Goal: Task Accomplishment & Management: Use online tool/utility

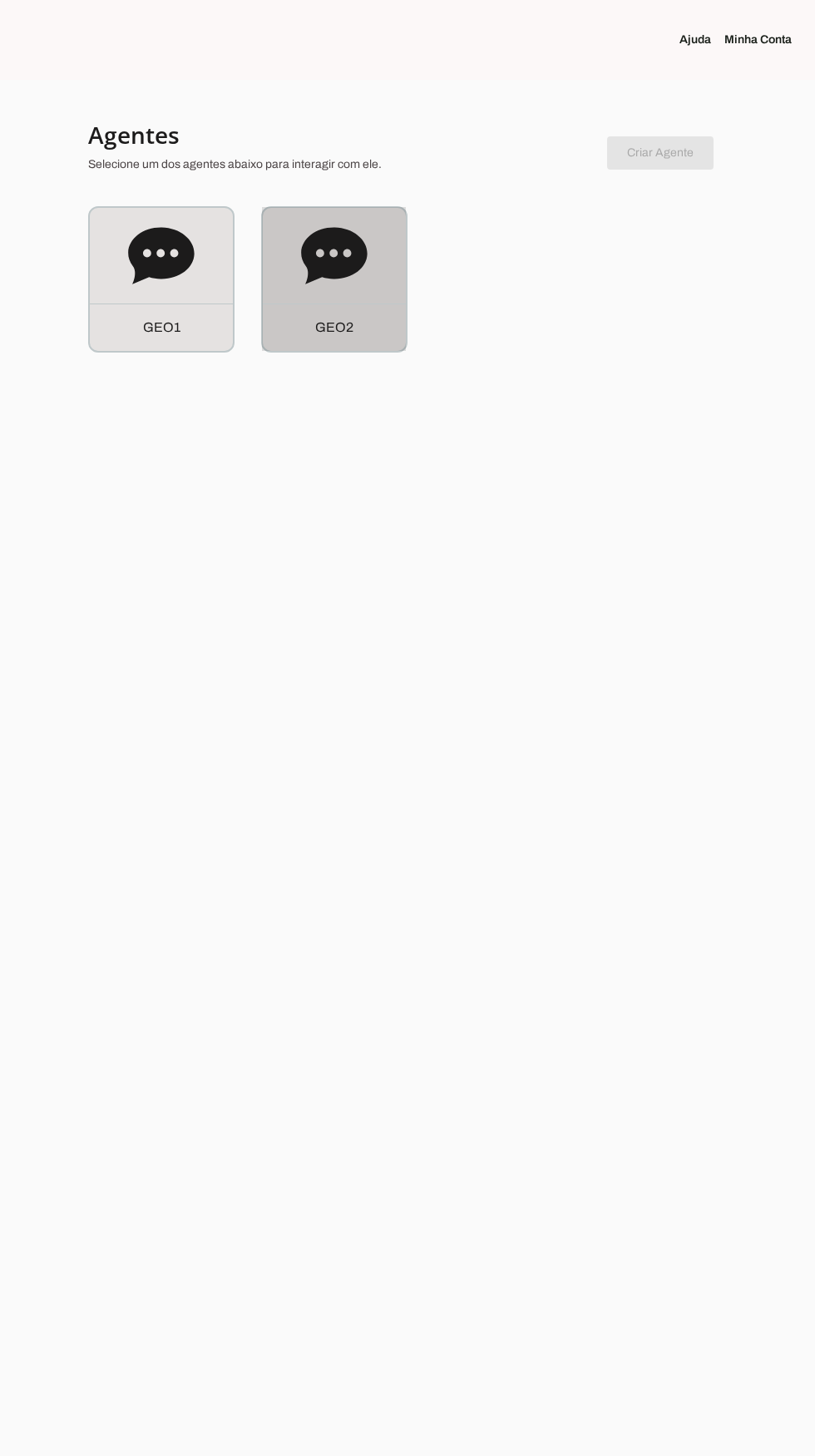
click at [342, 272] on icon at bounding box center [334, 255] width 66 height 57
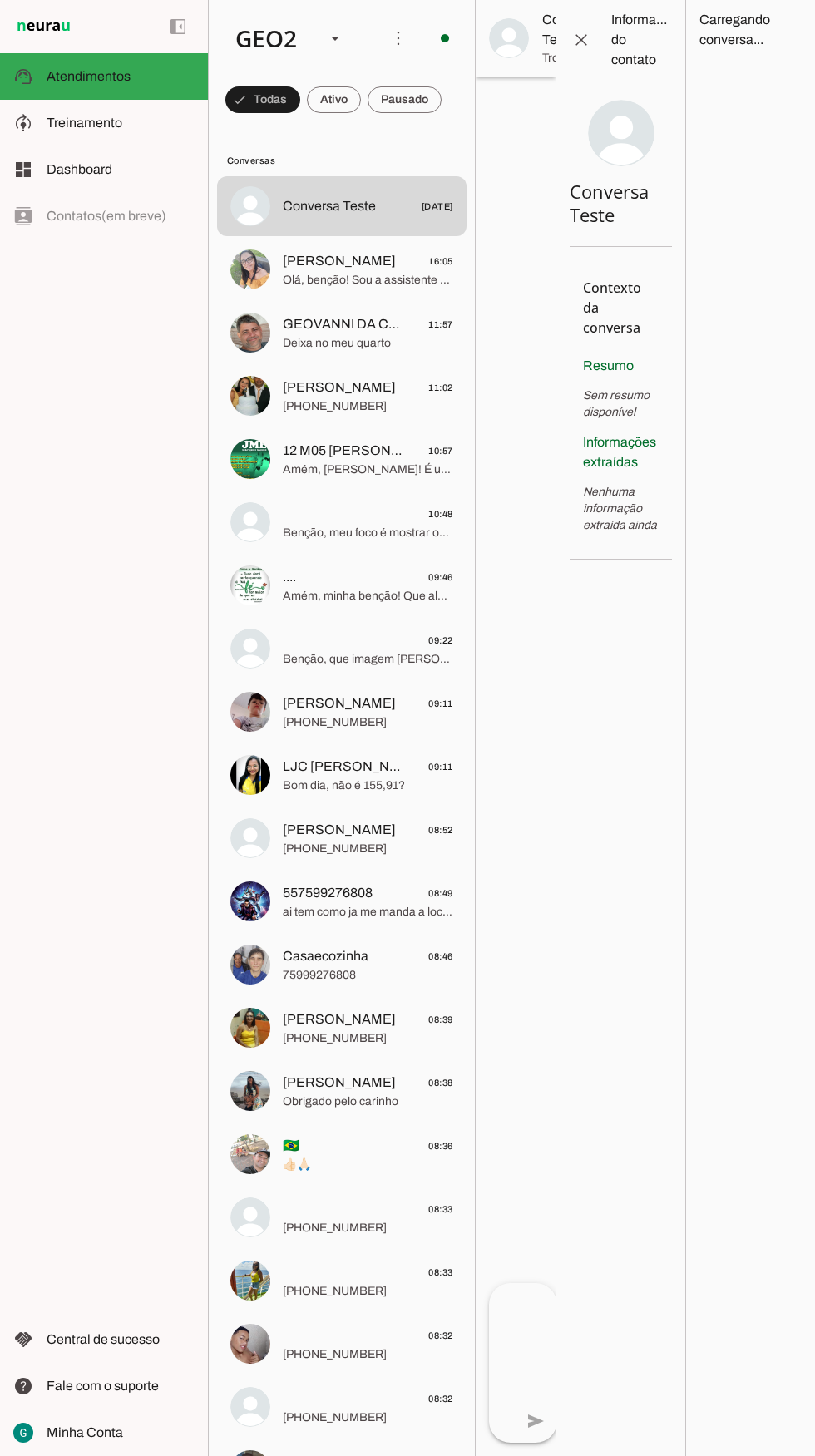
click at [417, 109] on span at bounding box center [404, 100] width 74 height 40
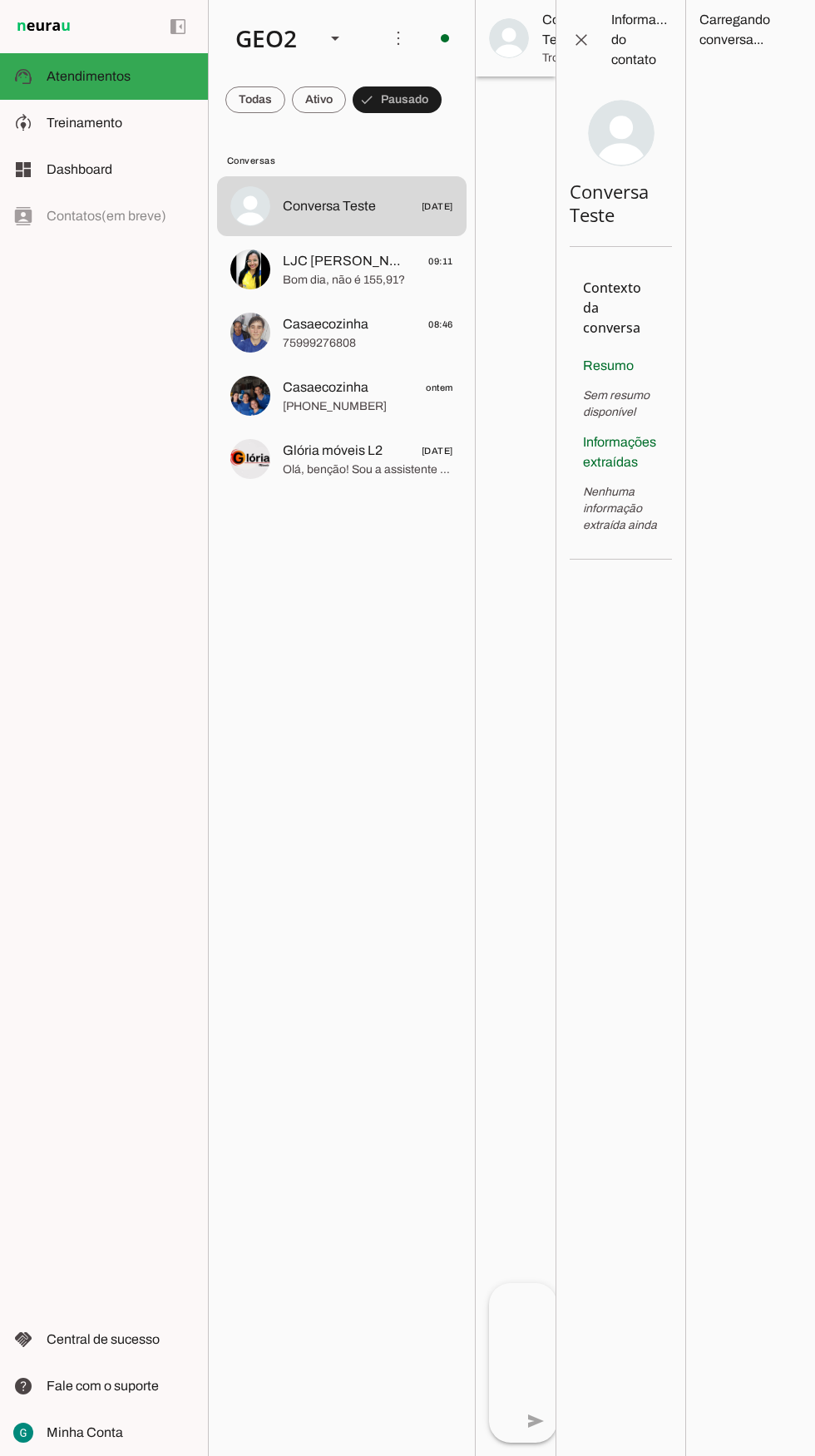
click at [308, 46] on div "GEO2" at bounding box center [267, 39] width 90 height 57
click at [457, 96] on slot at bounding box center [510, 106] width 106 height 20
type md-outlined-select "00zDXm0alVRWuMV8ioHb"
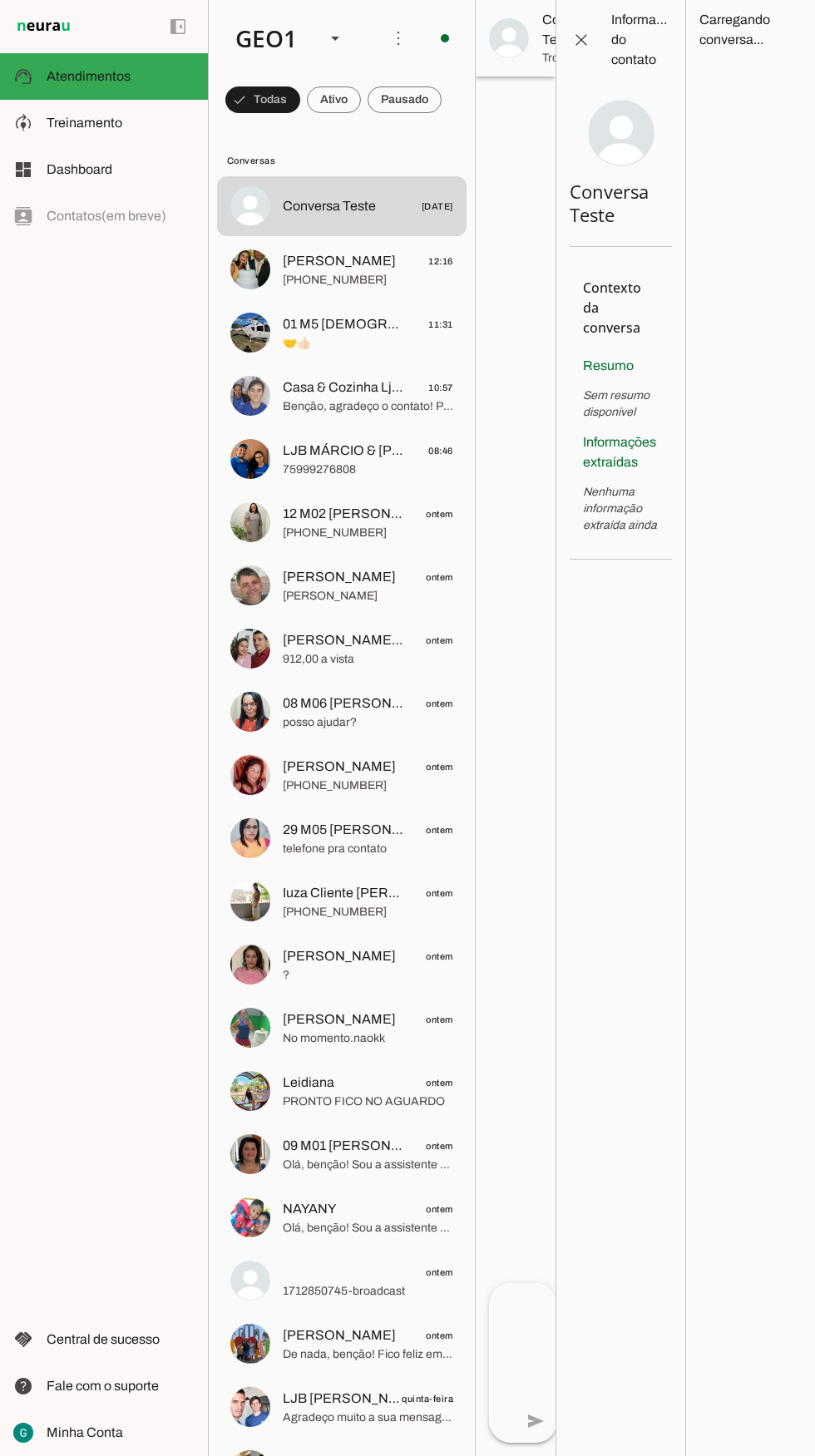
click at [424, 106] on span at bounding box center [404, 100] width 74 height 40
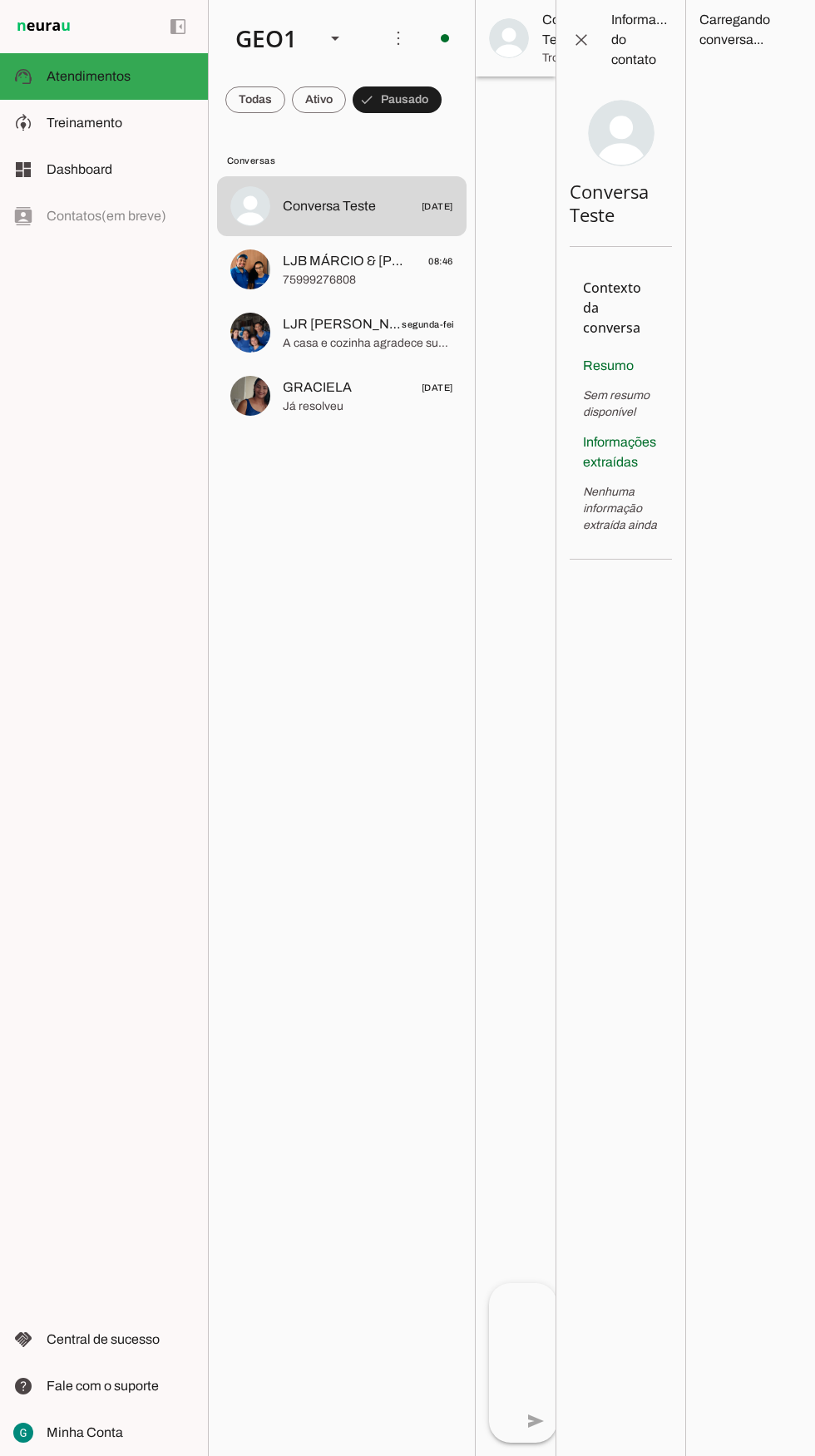
click at [293, 50] on div "GEO1" at bounding box center [267, 39] width 90 height 57
click at [457, 143] on slot at bounding box center [510, 153] width 106 height 20
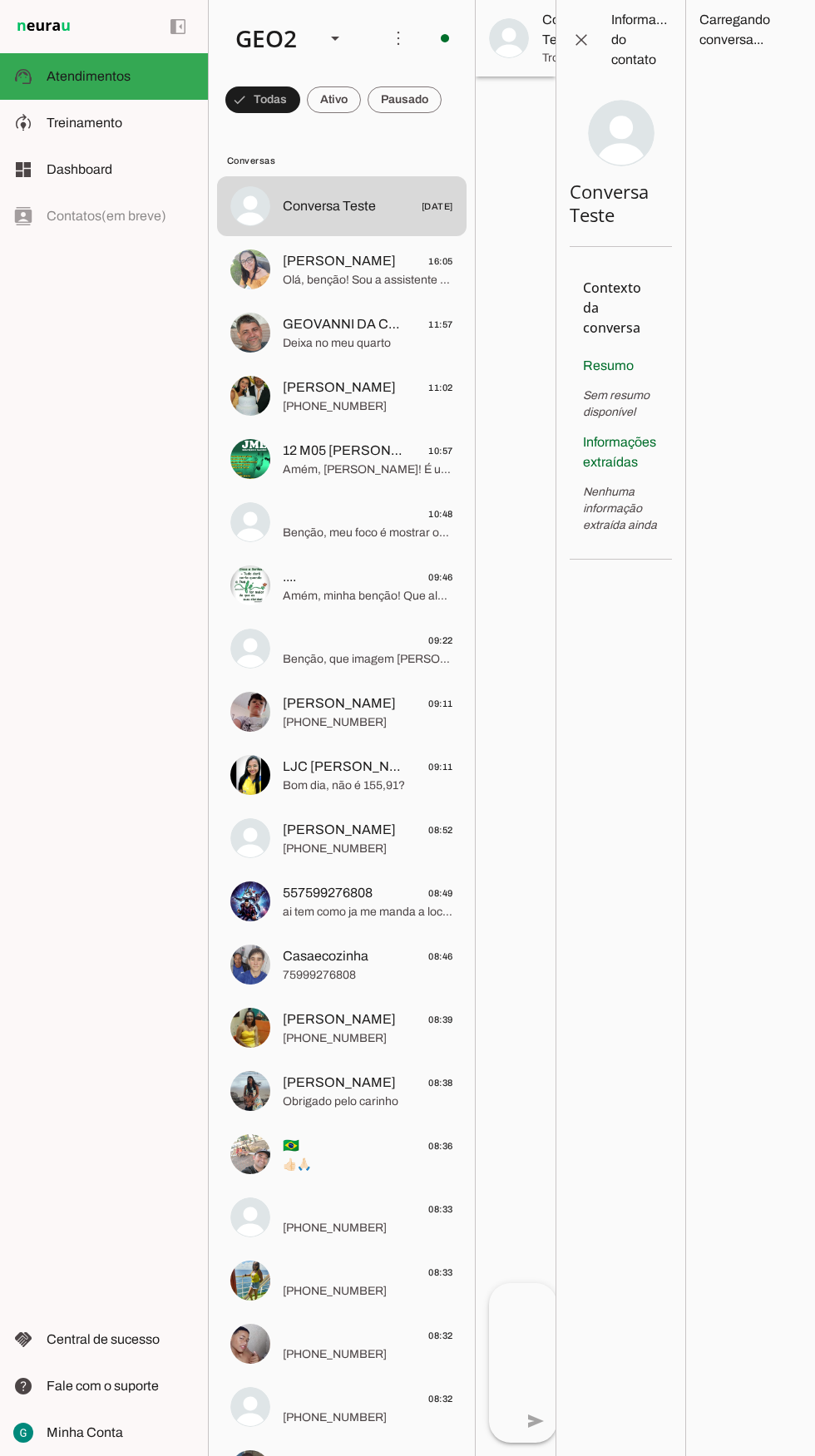
click at [419, 100] on span at bounding box center [404, 100] width 74 height 40
